Goal: Transaction & Acquisition: Book appointment/travel/reservation

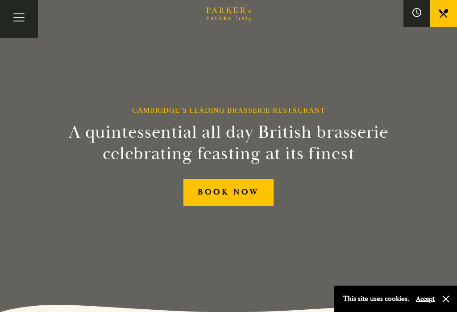
click at [17, 20] on button "Toggle navigation" at bounding box center [19, 19] width 38 height 38
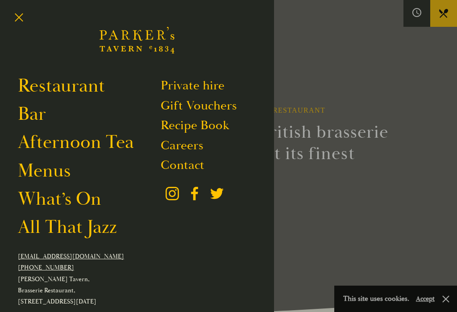
click at [103, 149] on link "Afternoon Tea" at bounding box center [76, 141] width 116 height 23
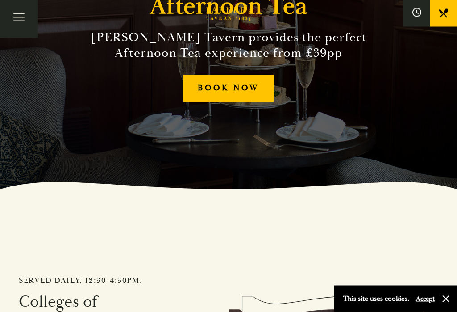
scroll to position [123, 0]
click at [236, 97] on link "BOOK NOW" at bounding box center [229, 88] width 91 height 27
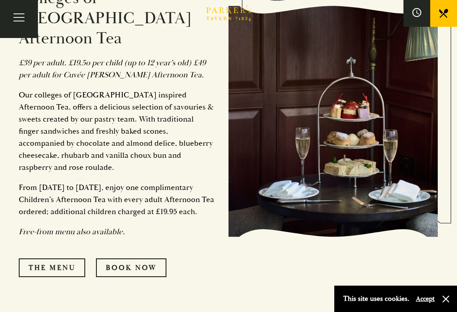
scroll to position [424, 0]
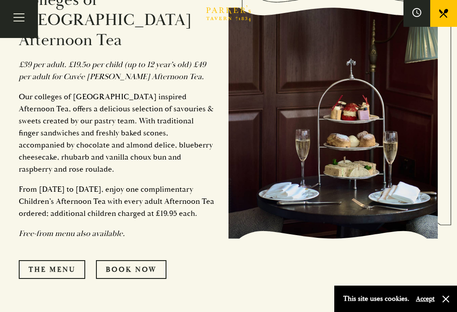
click at [71, 260] on link "The Menu" at bounding box center [52, 269] width 67 height 19
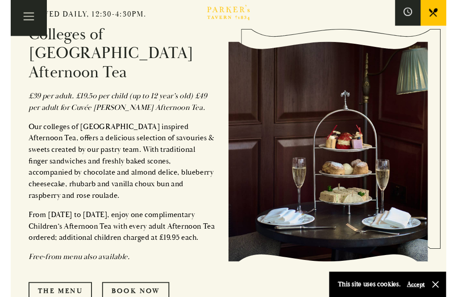
scroll to position [396, 0]
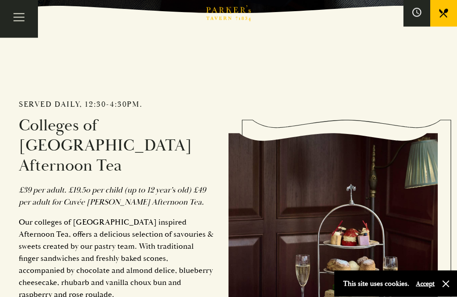
click at [14, 19] on button "Toggle navigation" at bounding box center [19, 19] width 38 height 38
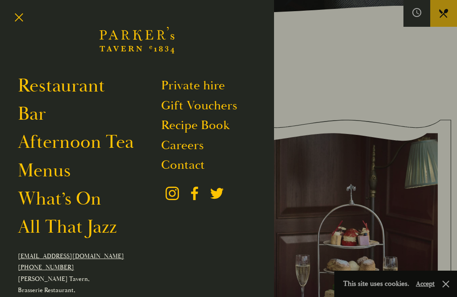
click at [73, 94] on link "Restaurant" at bounding box center [61, 85] width 87 height 23
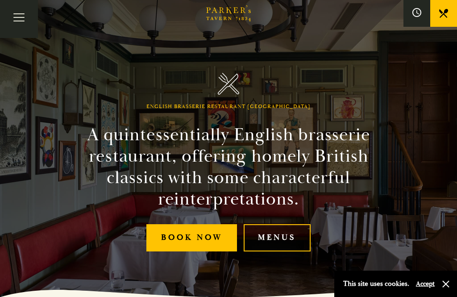
click at [449, 287] on button "button" at bounding box center [446, 284] width 9 height 9
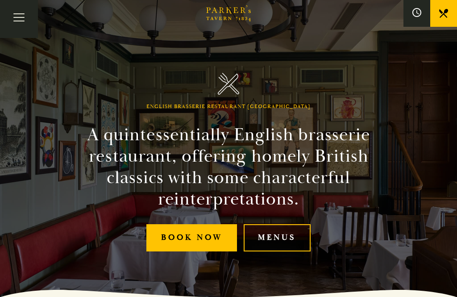
click at [286, 252] on link "Menus" at bounding box center [277, 237] width 67 height 27
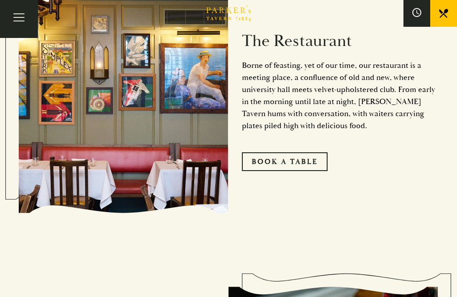
scroll to position [450, 0]
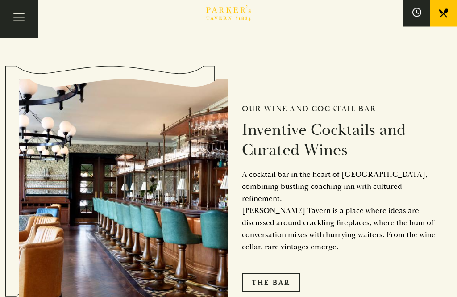
click at [25, 23] on button "Toggle navigation" at bounding box center [19, 19] width 38 height 38
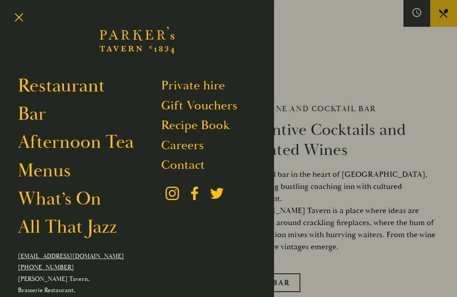
click at [95, 148] on link "Afternoon Tea" at bounding box center [76, 141] width 116 height 23
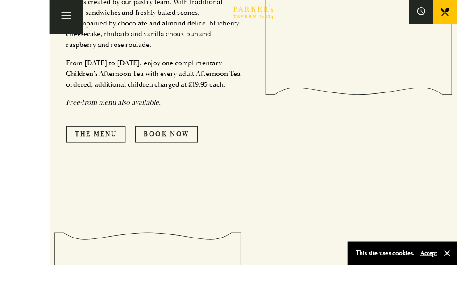
scroll to position [591, 0]
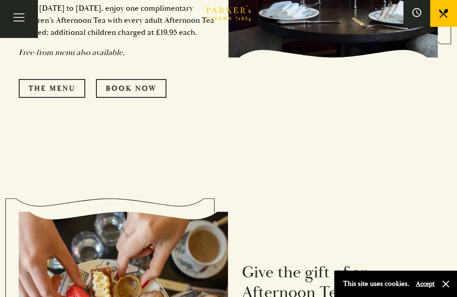
click at [138, 85] on link "Book Now" at bounding box center [131, 88] width 71 height 19
